Goal: Task Accomplishment & Management: Manage account settings

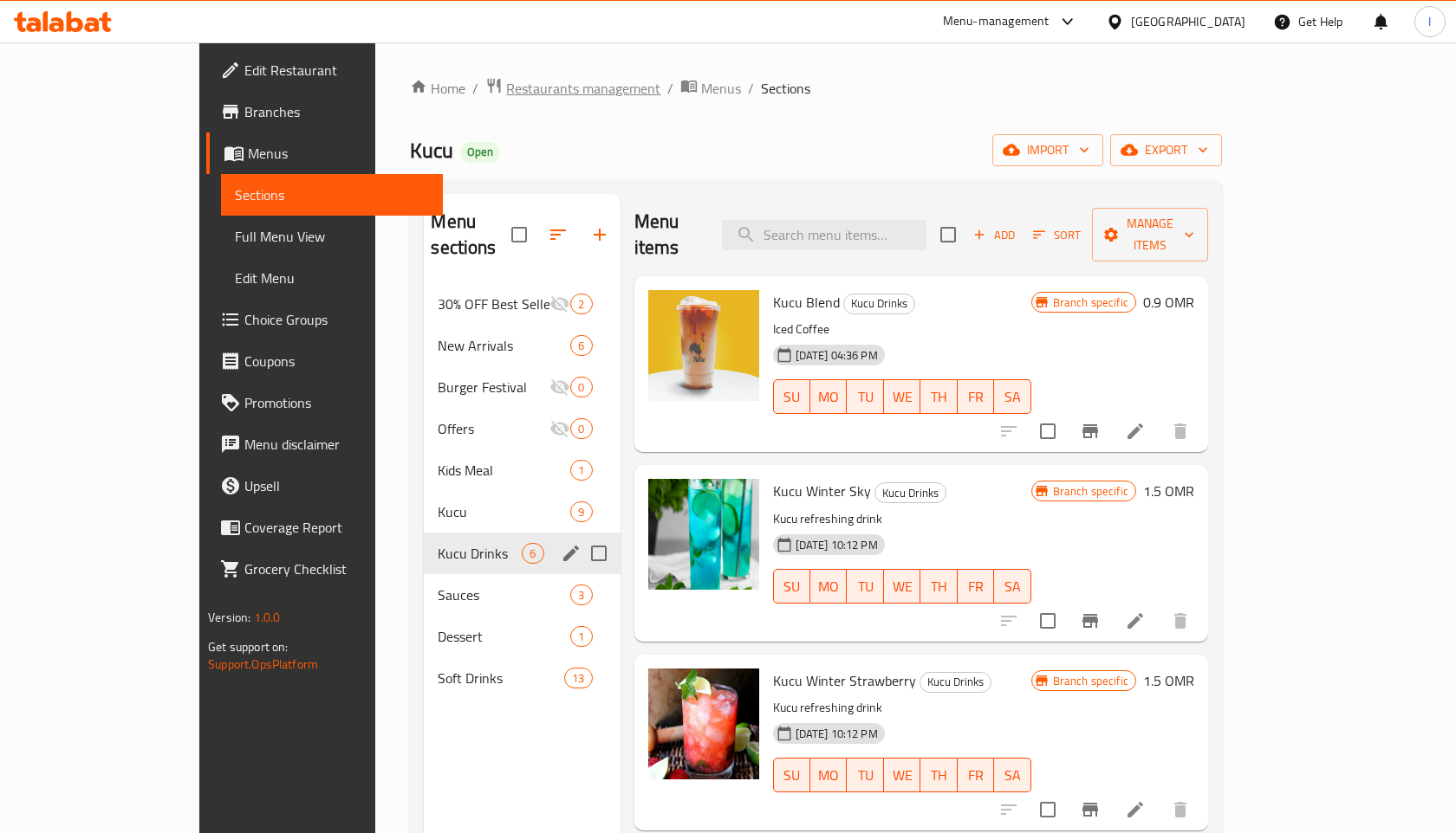
click at [507, 89] on span "Restaurants management" at bounding box center [584, 89] width 155 height 21
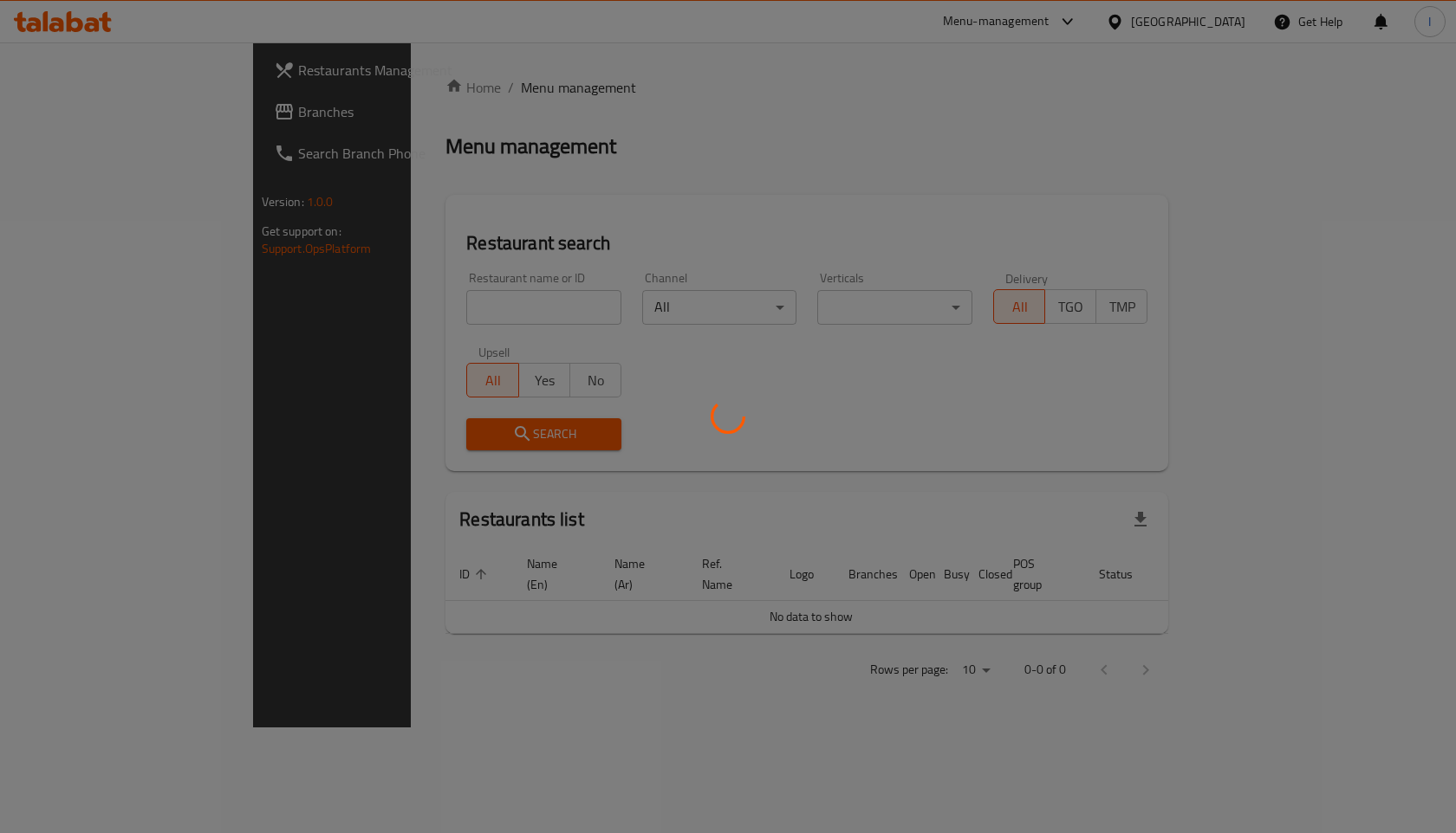
click at [469, 311] on div at bounding box center [728, 416] width 1456 height 833
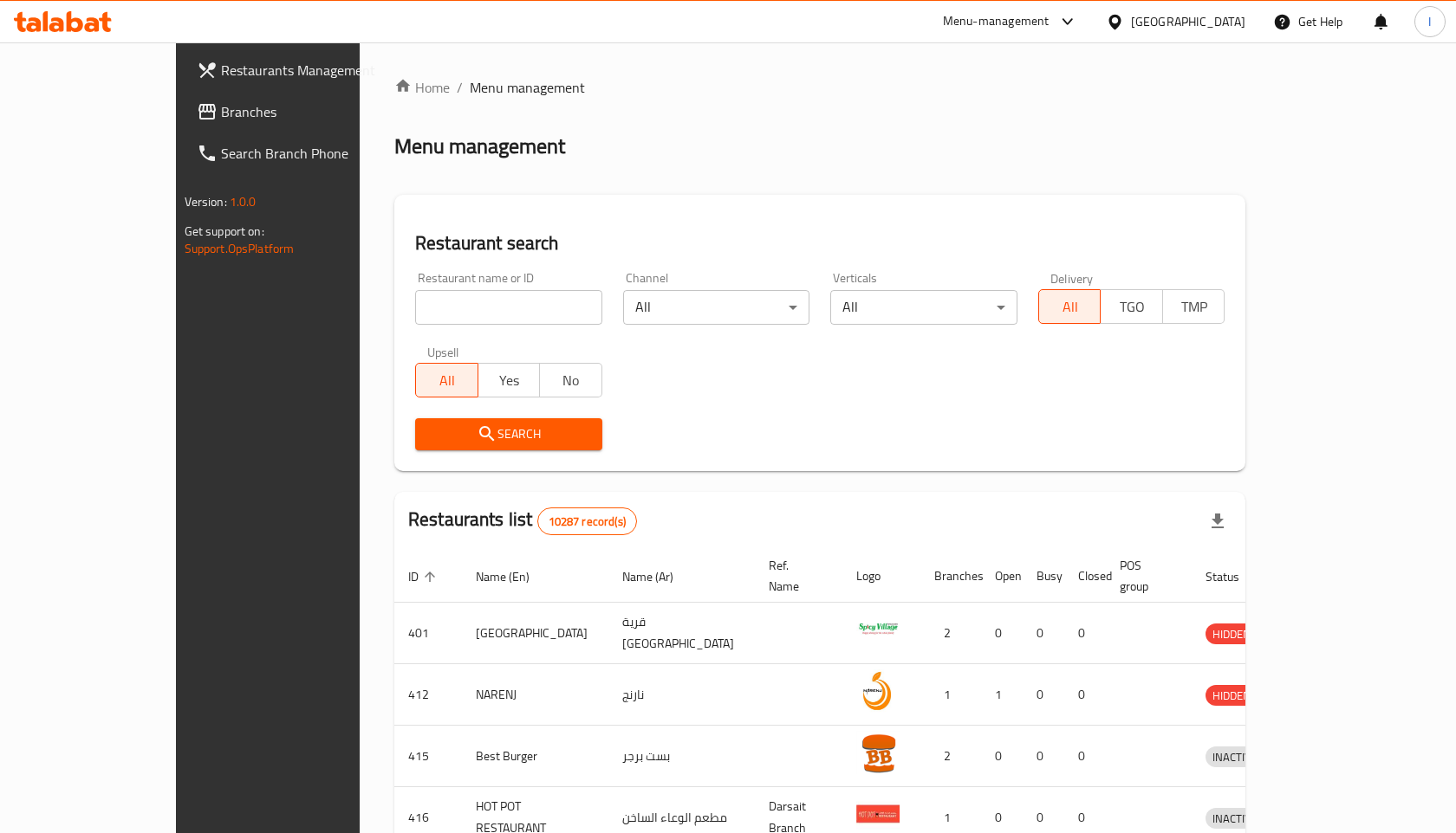
click at [469, 311] on input "search" at bounding box center [509, 307] width 188 height 35
type input "batch"
click button "Search" at bounding box center [509, 434] width 188 height 32
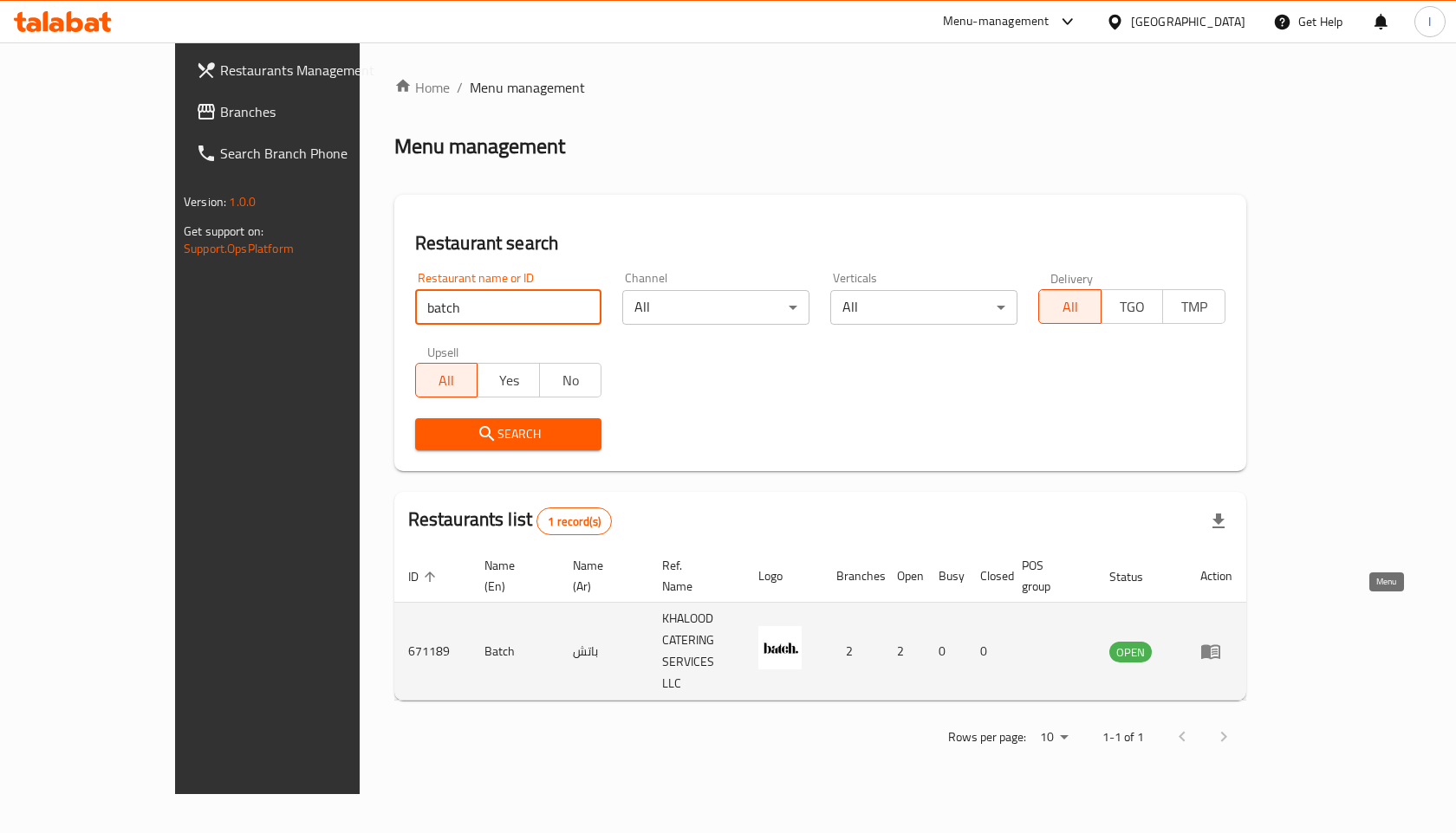
click at [1221, 641] on icon "enhanced table" at bounding box center [1211, 651] width 21 height 21
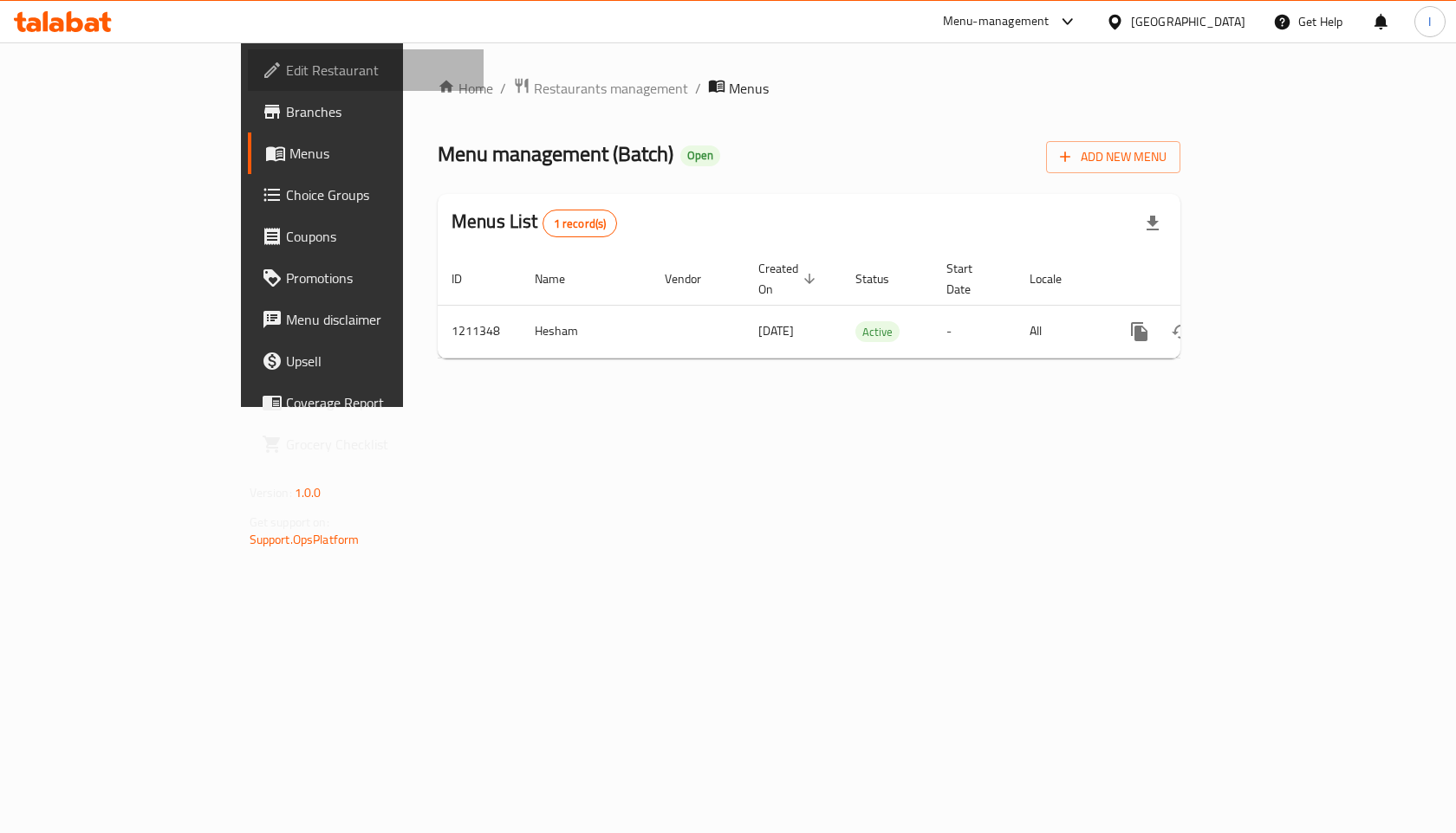
click at [286, 70] on span "Edit Restaurant" at bounding box center [378, 71] width 185 height 21
click at [1158, 215] on icon "button" at bounding box center [1152, 220] width 13 height 14
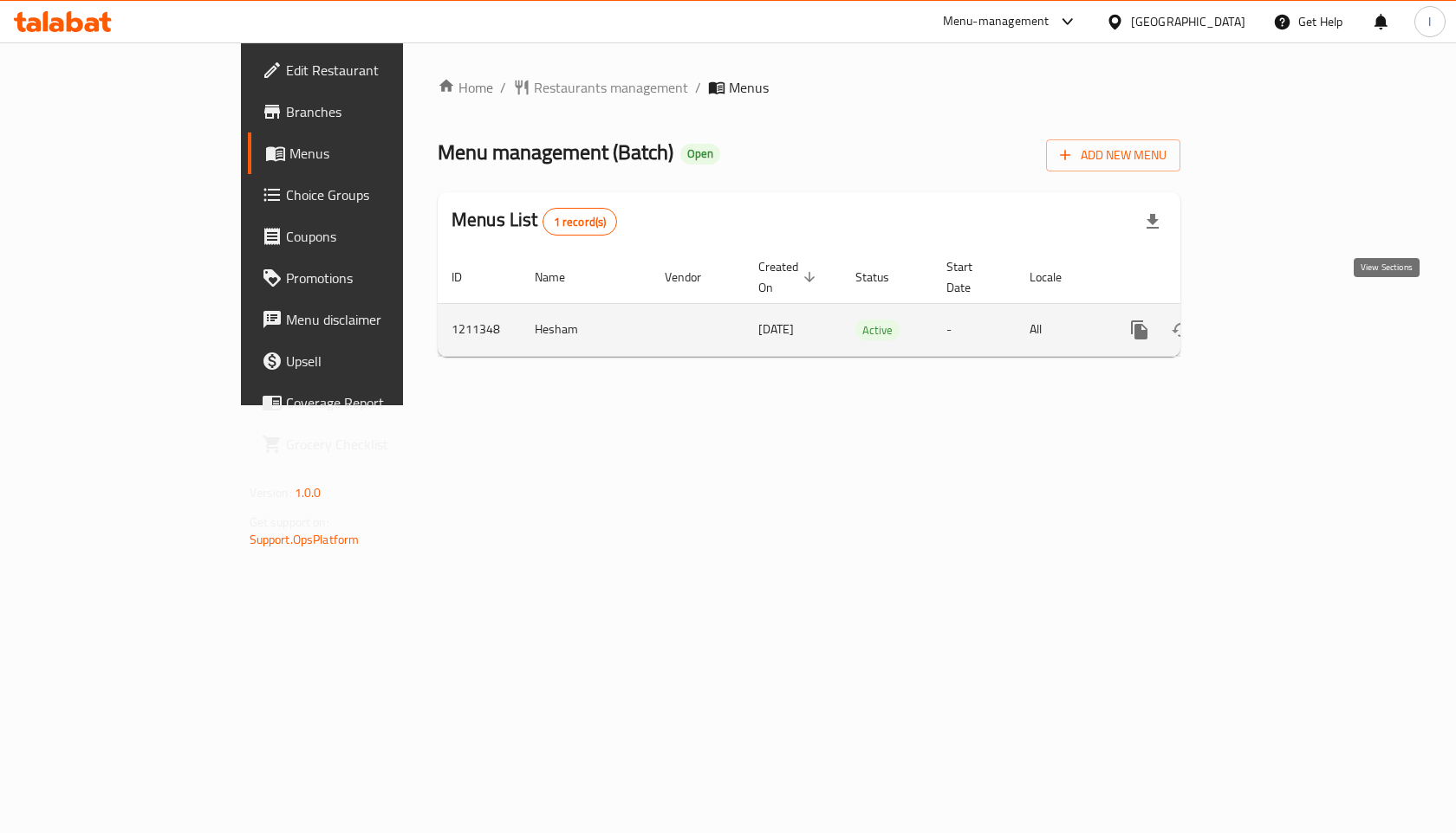
click at [1275, 320] on icon "enhanced table" at bounding box center [1265, 330] width 21 height 21
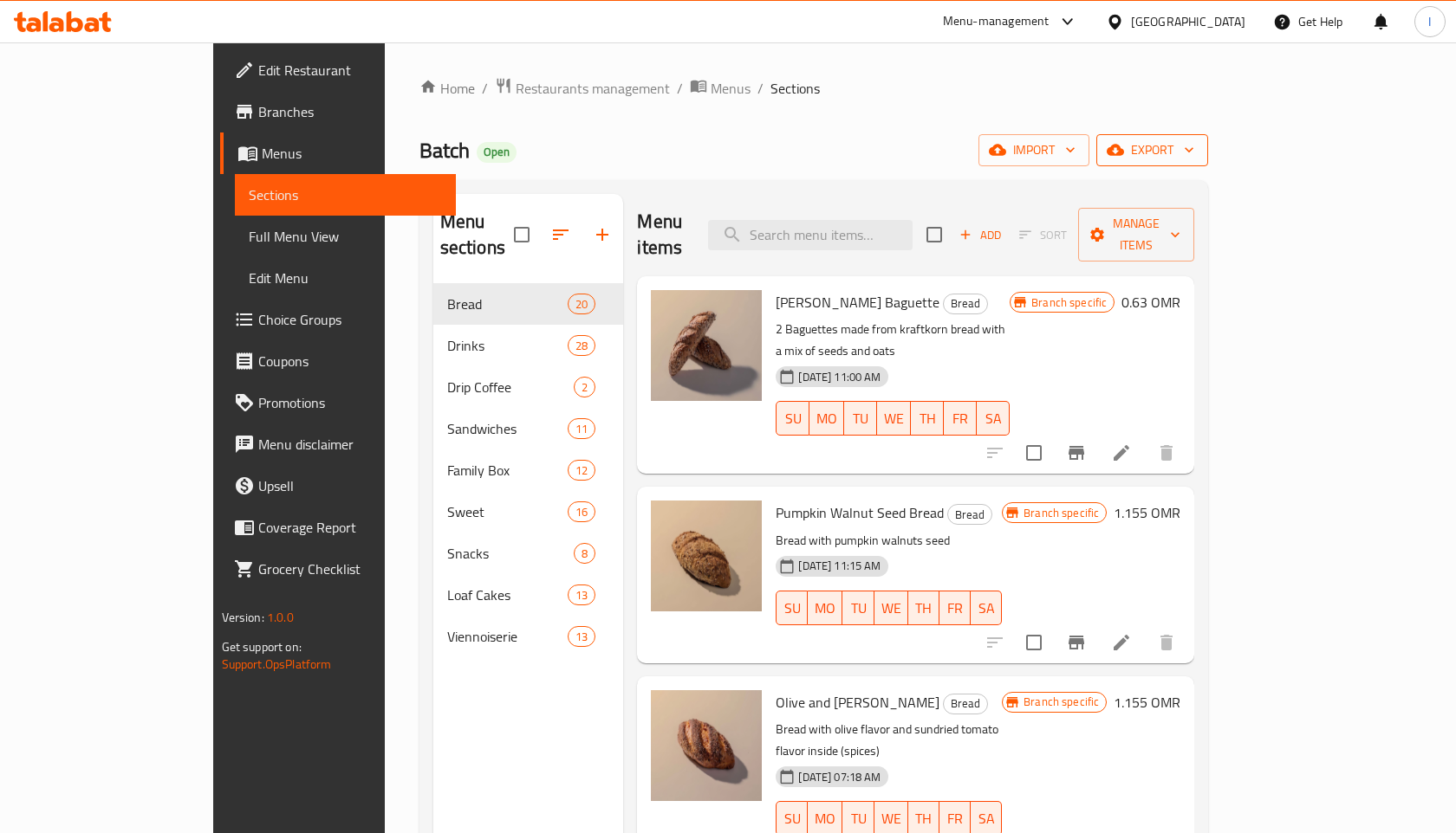
click at [1198, 155] on icon "button" at bounding box center [1189, 150] width 17 height 17
click at [1325, 195] on span "Export Menu" at bounding box center [1360, 193] width 141 height 21
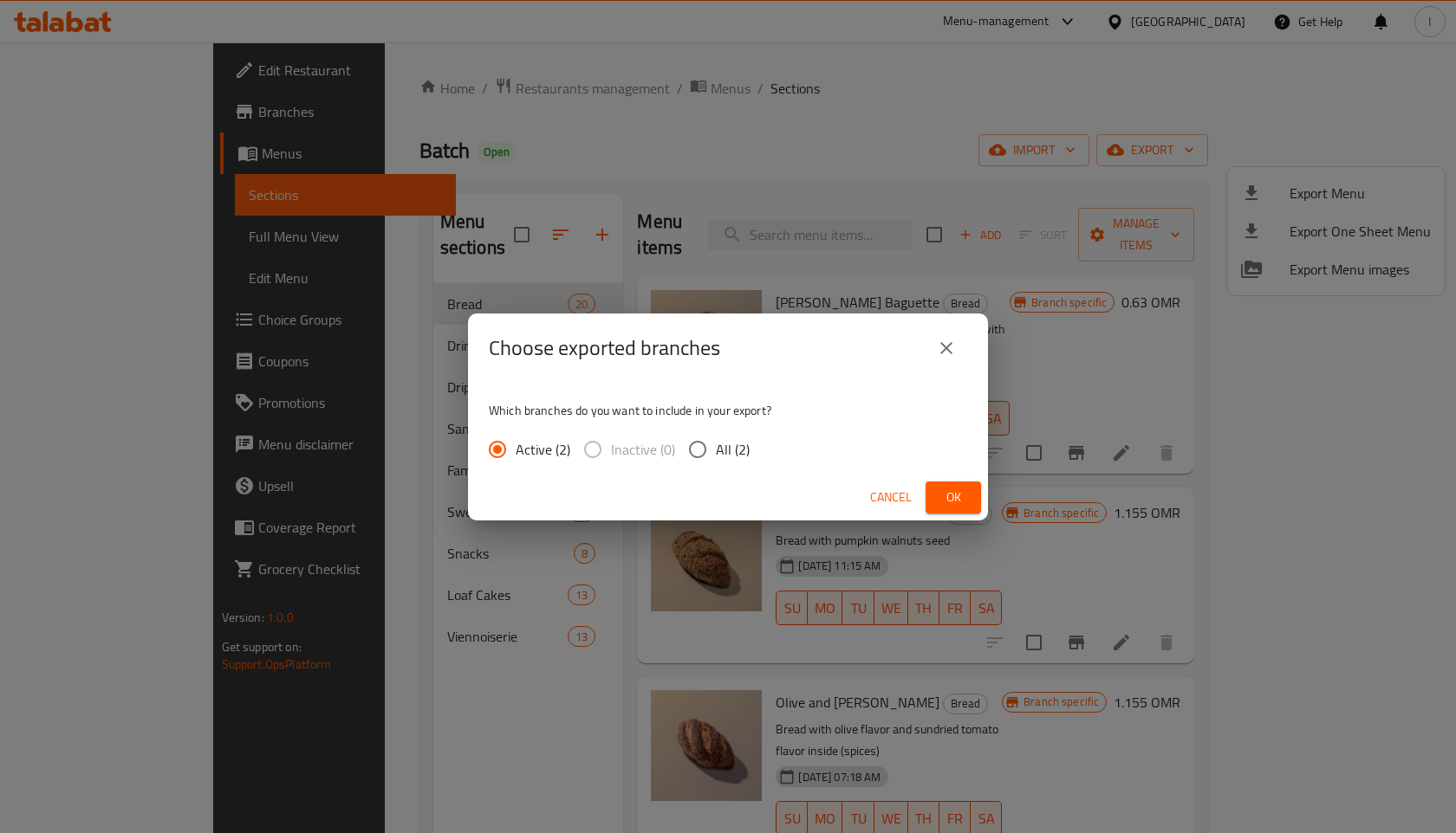
click at [956, 496] on span "Ok" at bounding box center [953, 498] width 28 height 21
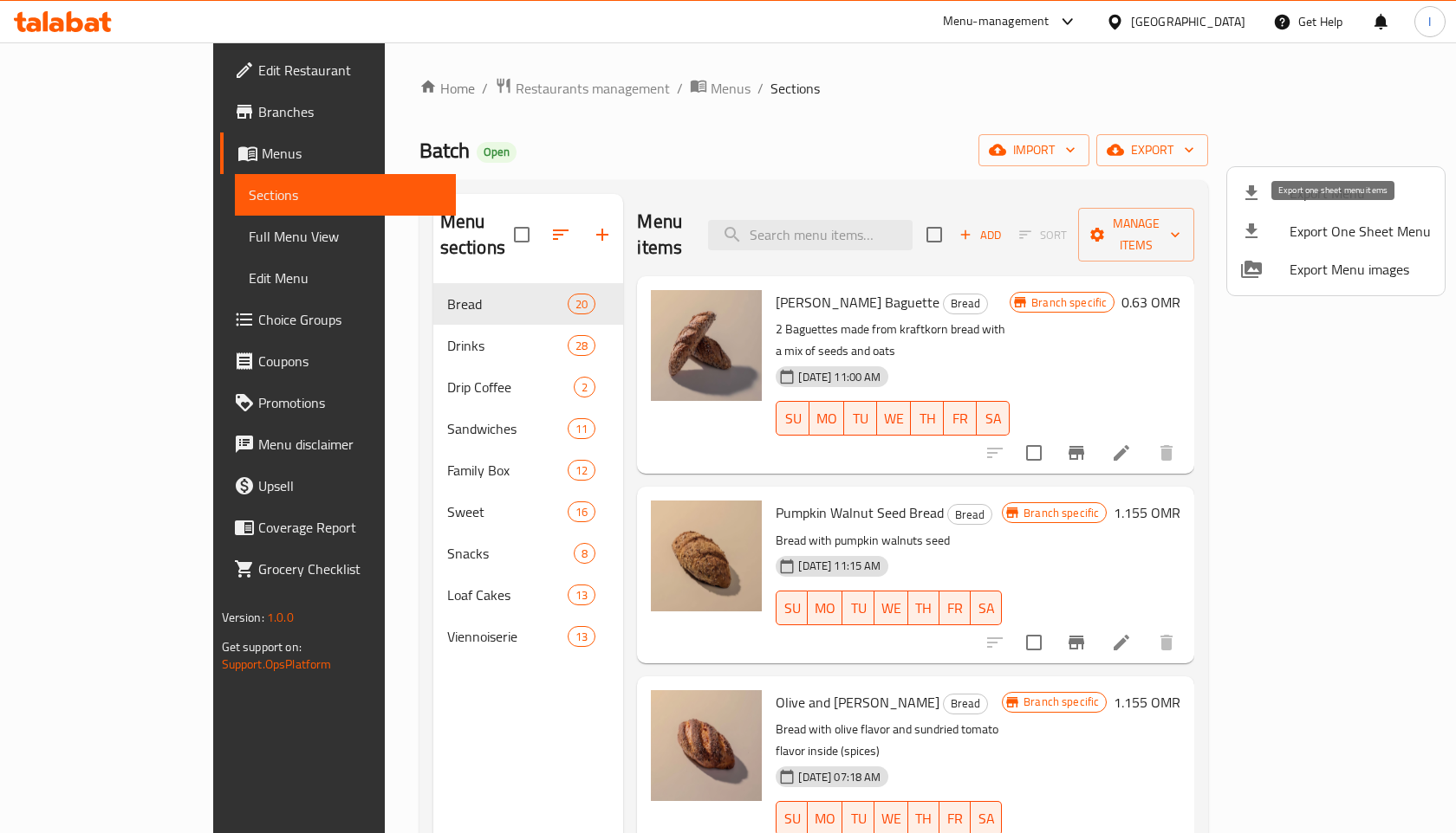
click at [1353, 232] on span "Export One Sheet Menu" at bounding box center [1360, 232] width 141 height 21
click at [487, 89] on div at bounding box center [728, 416] width 1456 height 833
click at [711, 88] on span "Menus" at bounding box center [730, 89] width 40 height 21
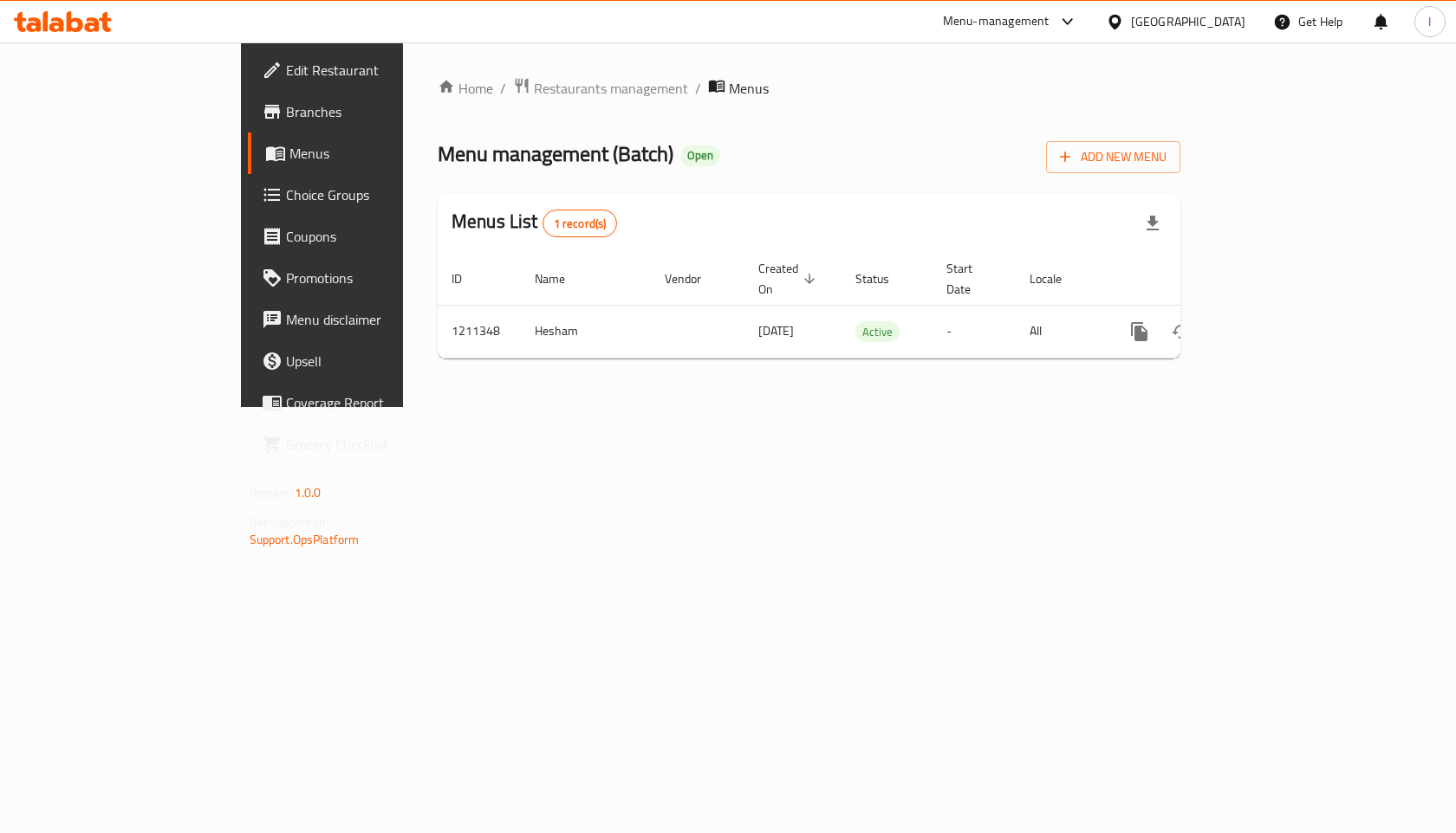
click at [286, 72] on span "Edit Restaurant" at bounding box center [378, 71] width 185 height 21
click at [286, 120] on span "Branches" at bounding box center [378, 112] width 185 height 21
click at [286, 111] on span "Branches" at bounding box center [378, 112] width 185 height 21
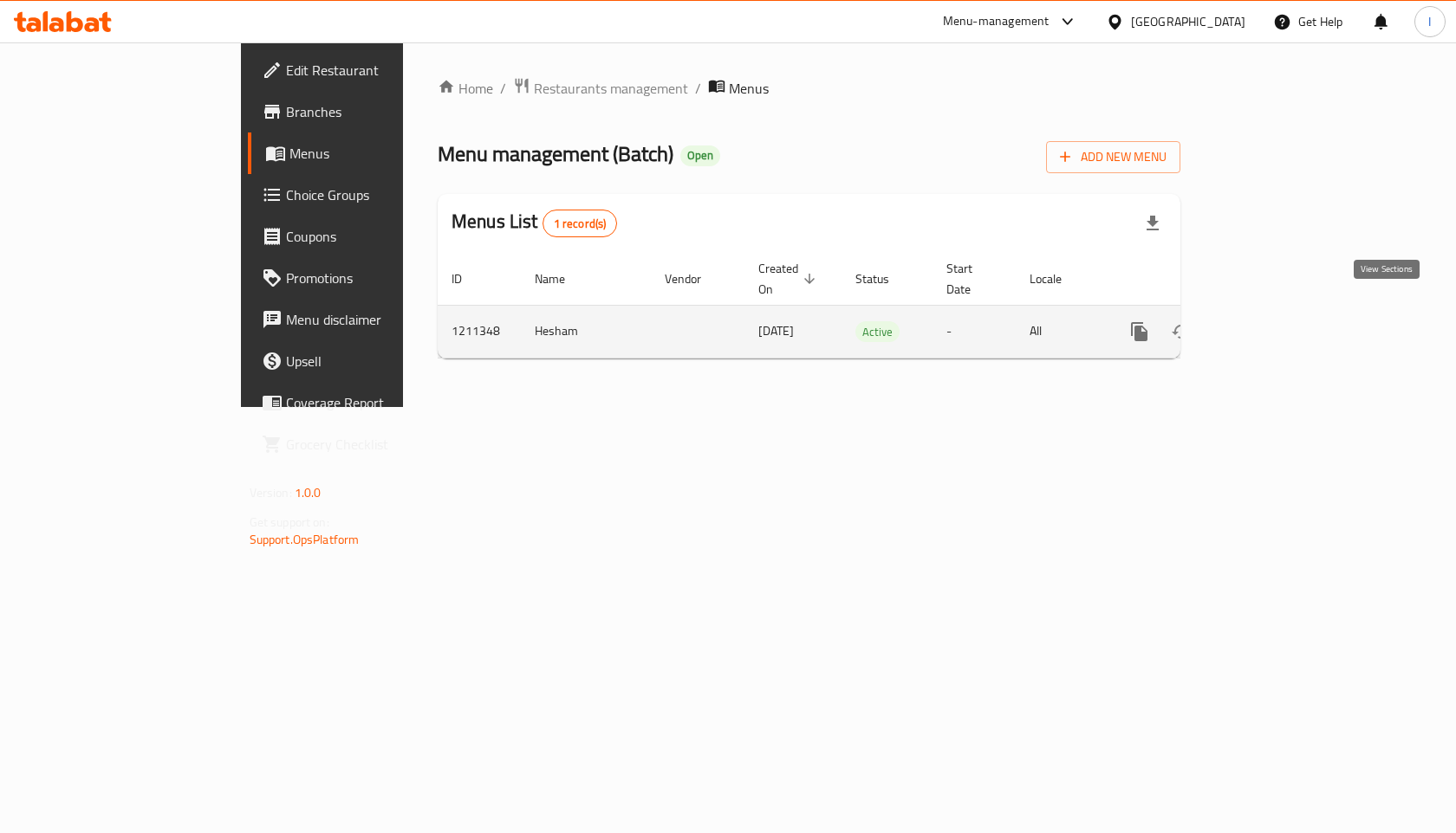
click at [1275, 322] on icon "enhanced table" at bounding box center [1265, 332] width 21 height 21
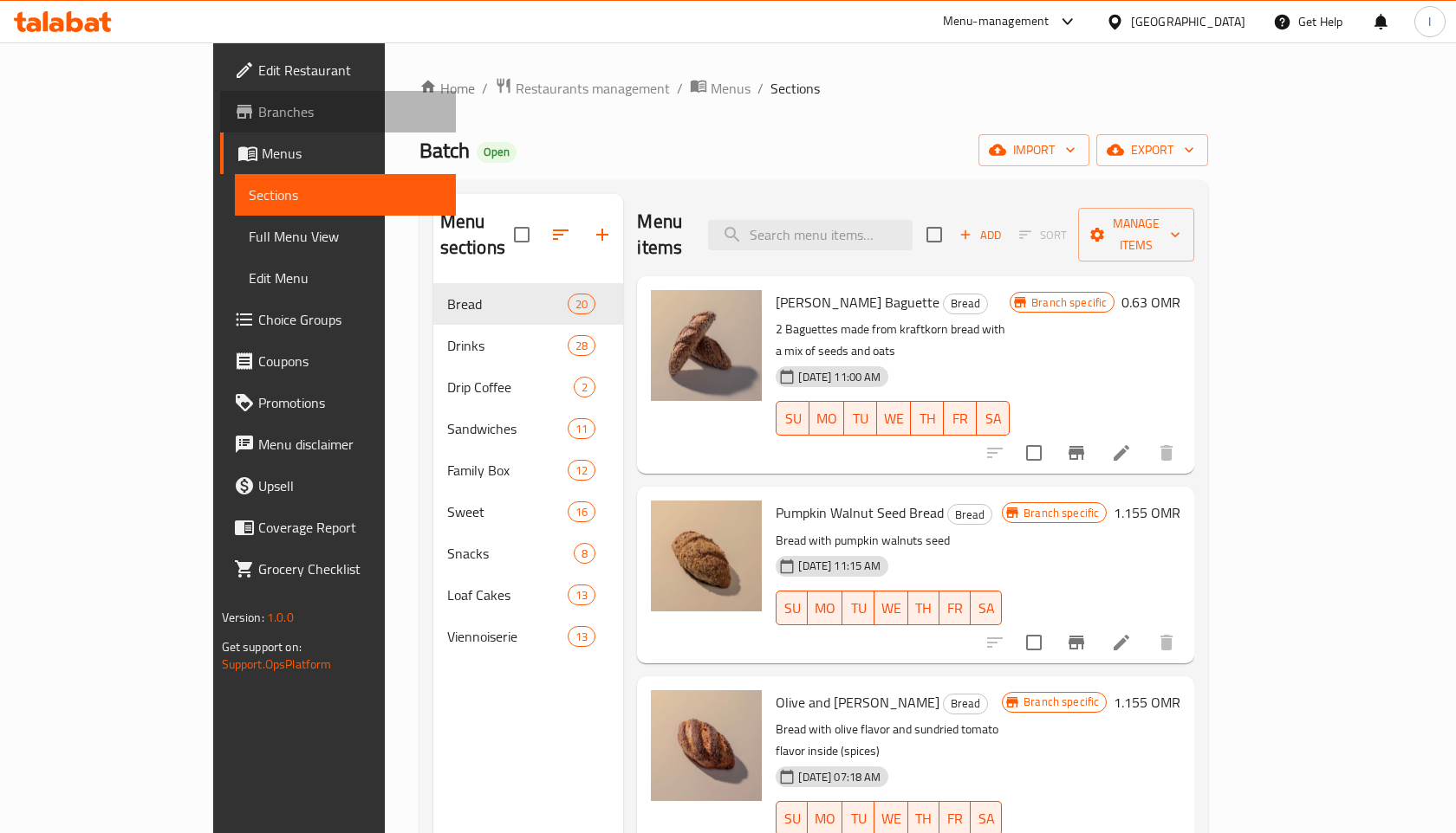
click at [258, 113] on span "Branches" at bounding box center [350, 112] width 185 height 21
click at [258, 122] on span "Branches" at bounding box center [350, 112] width 185 height 21
click at [258, 117] on span "Branches" at bounding box center [350, 112] width 185 height 21
click at [262, 160] on span "Menus" at bounding box center [352, 154] width 181 height 21
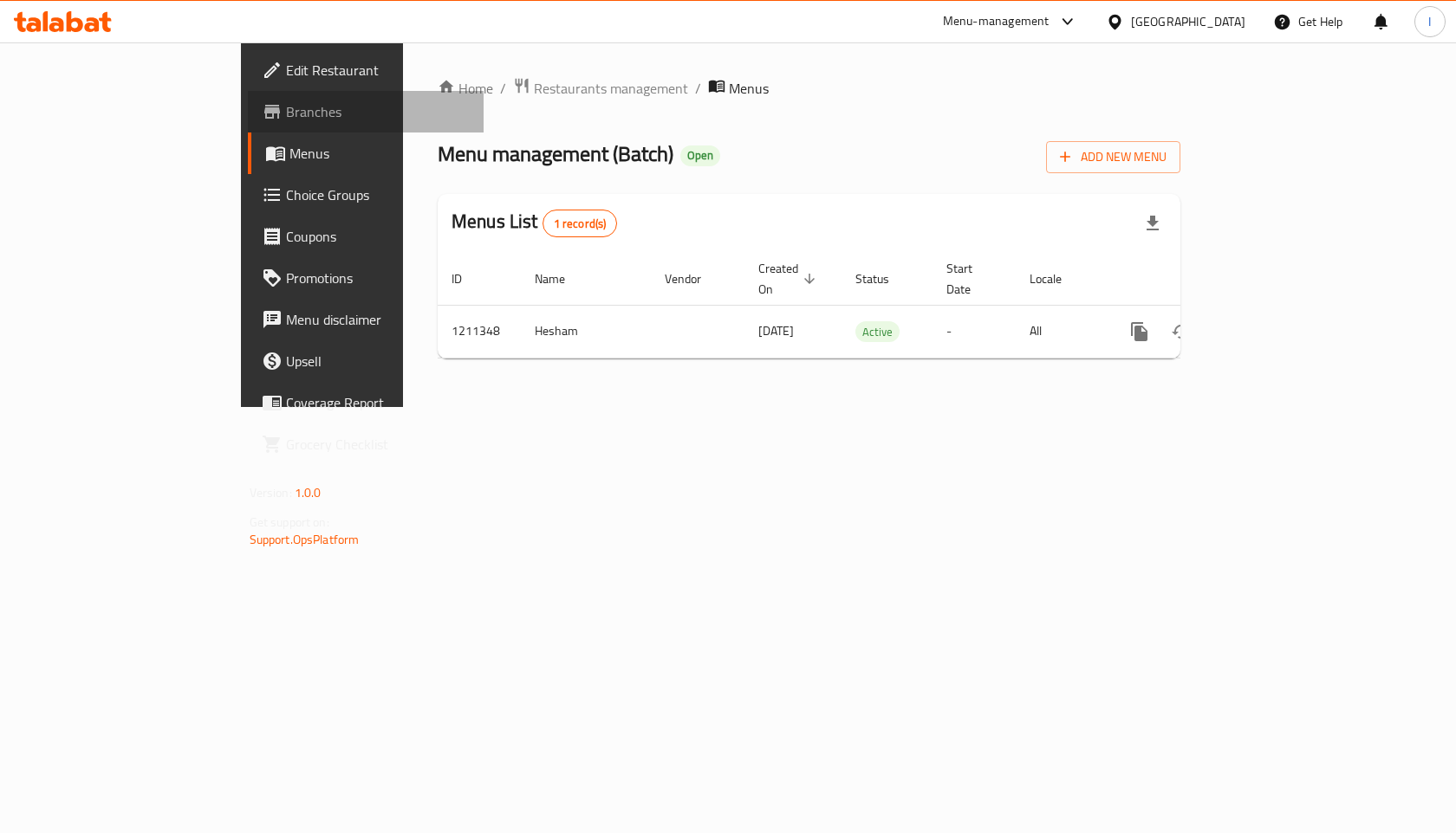
click at [286, 112] on span "Branches" at bounding box center [378, 112] width 185 height 21
click at [534, 90] on span "Restaurants management" at bounding box center [611, 89] width 155 height 21
